Goal: Task Accomplishment & Management: Complete application form

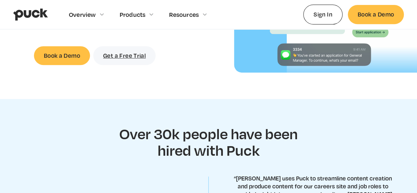
scroll to position [142, 0]
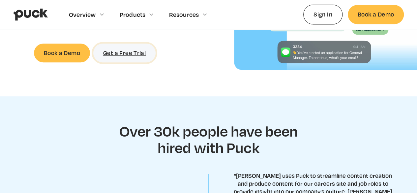
click at [127, 55] on link "Get a Free Trial" at bounding box center [124, 52] width 62 height 19
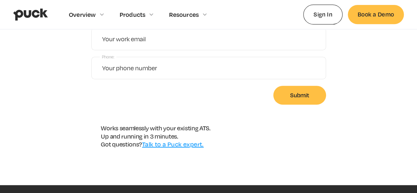
scroll to position [113, 0]
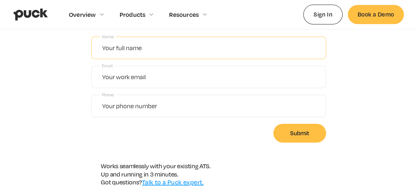
click at [123, 49] on input "Name:" at bounding box center [208, 48] width 235 height 22
type input "[PERSON_NAME]"
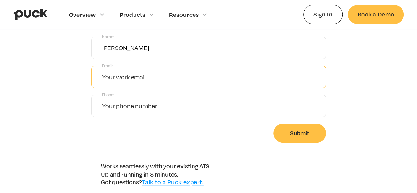
click at [127, 73] on input "Email:" at bounding box center [208, 77] width 235 height 22
paste input "[PERSON_NAME][EMAIL_ADDRESS][DOMAIN_NAME]"
type input "[PERSON_NAME][EMAIL_ADDRESS][DOMAIN_NAME]"
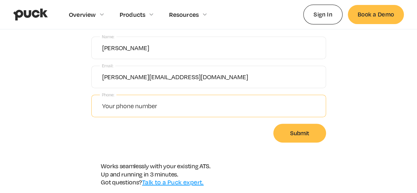
click at [130, 111] on input "Phone:" at bounding box center [208, 106] width 235 height 22
paste input "3476746098"
type input "3476746098"
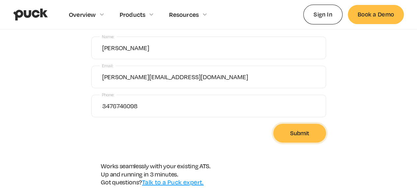
click at [302, 131] on input "Submit" at bounding box center [299, 133] width 53 height 19
type input "Please wait..."
